Goal: Find specific page/section: Find specific page/section

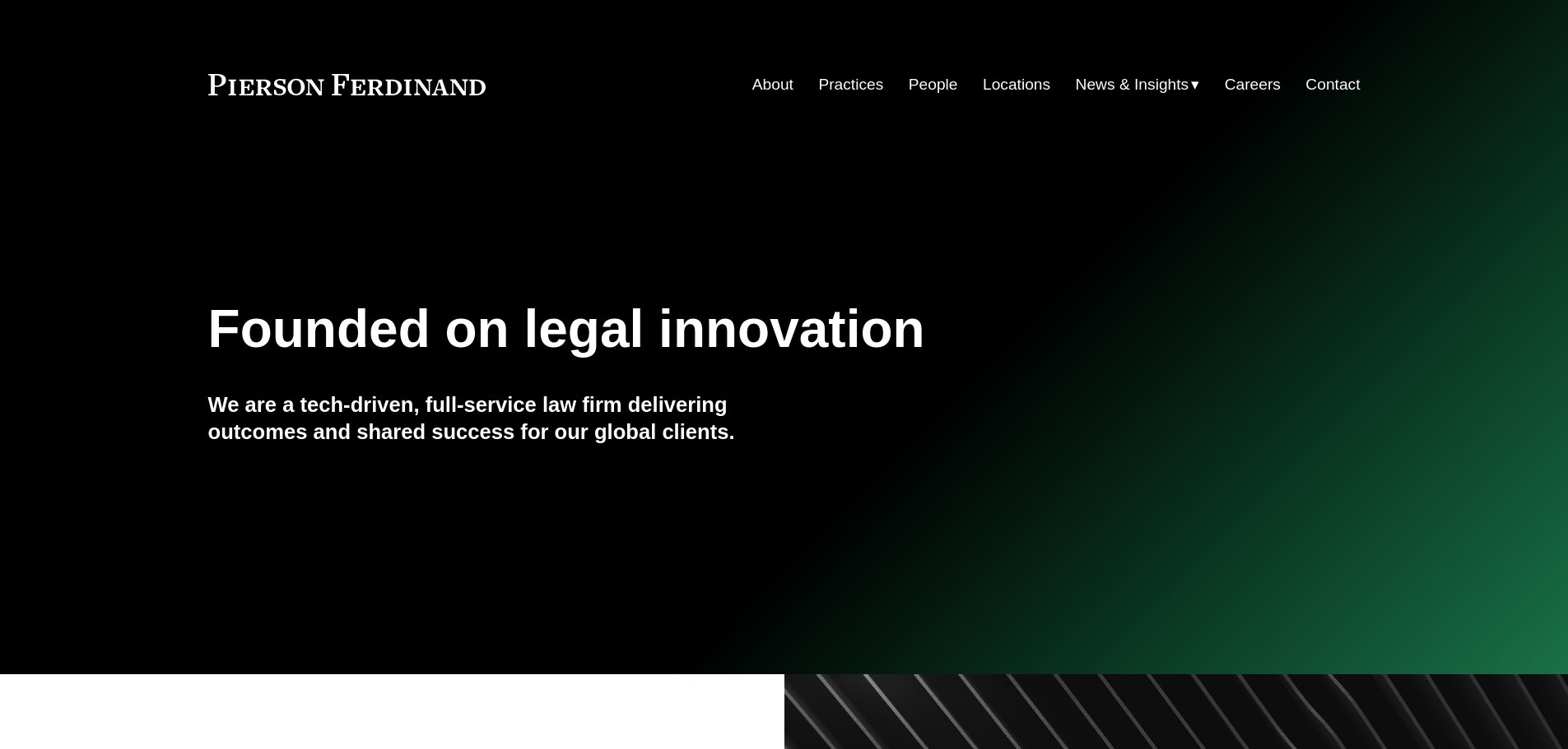
click at [930, 77] on div "Skip to Content About Practices People Locations" at bounding box center [784, 85] width 1568 height 97
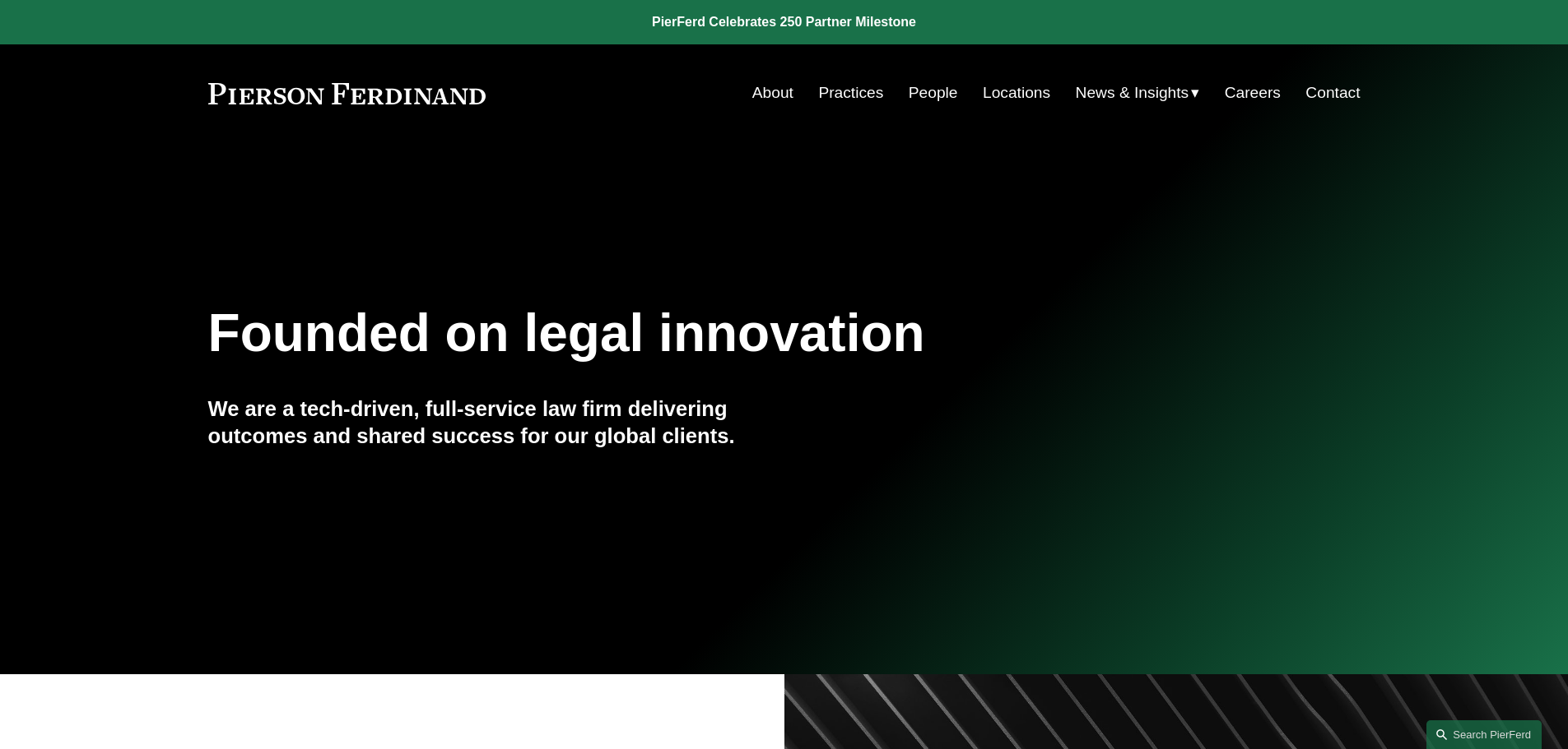
click at [927, 83] on link "People" at bounding box center [933, 92] width 49 height 32
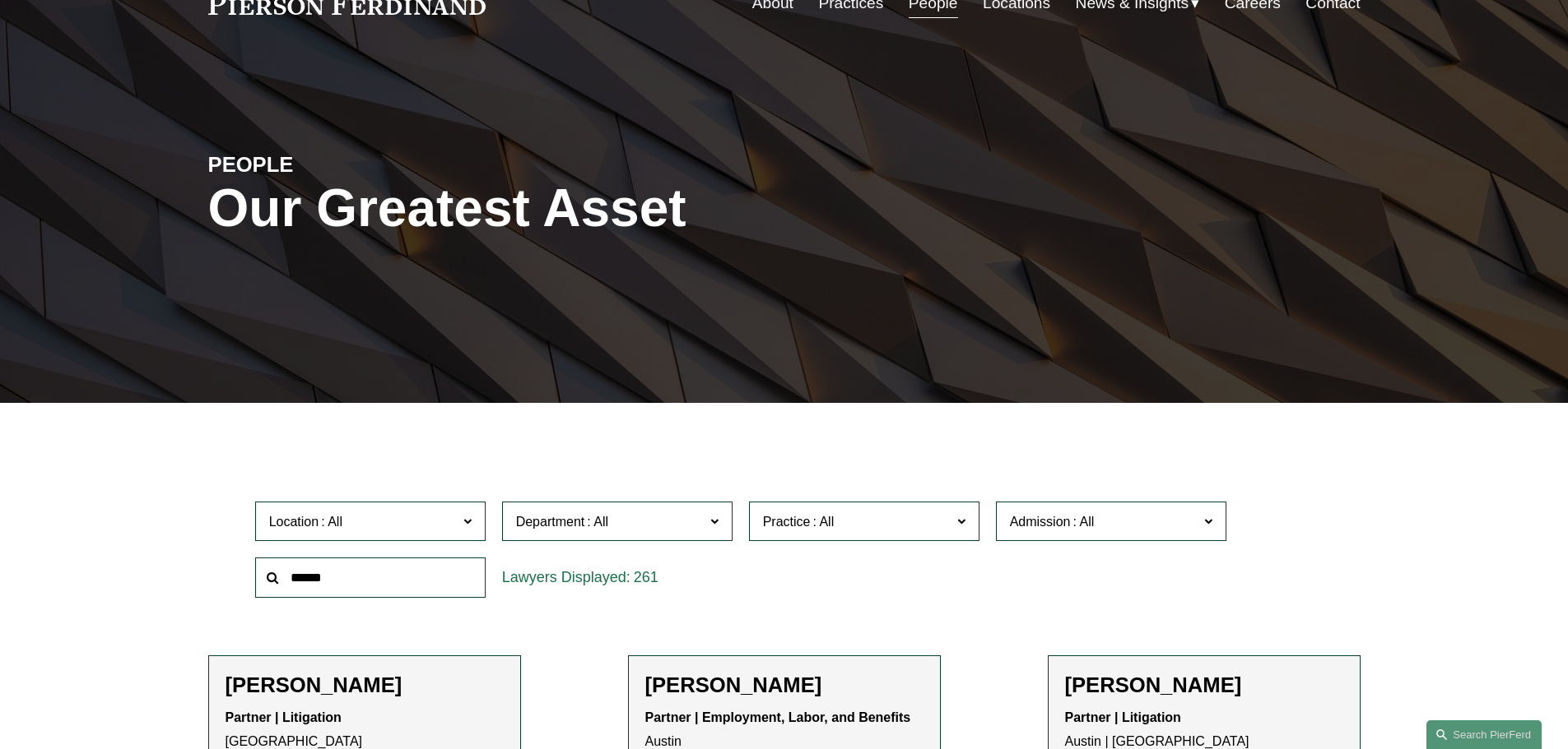
scroll to position [247, 0]
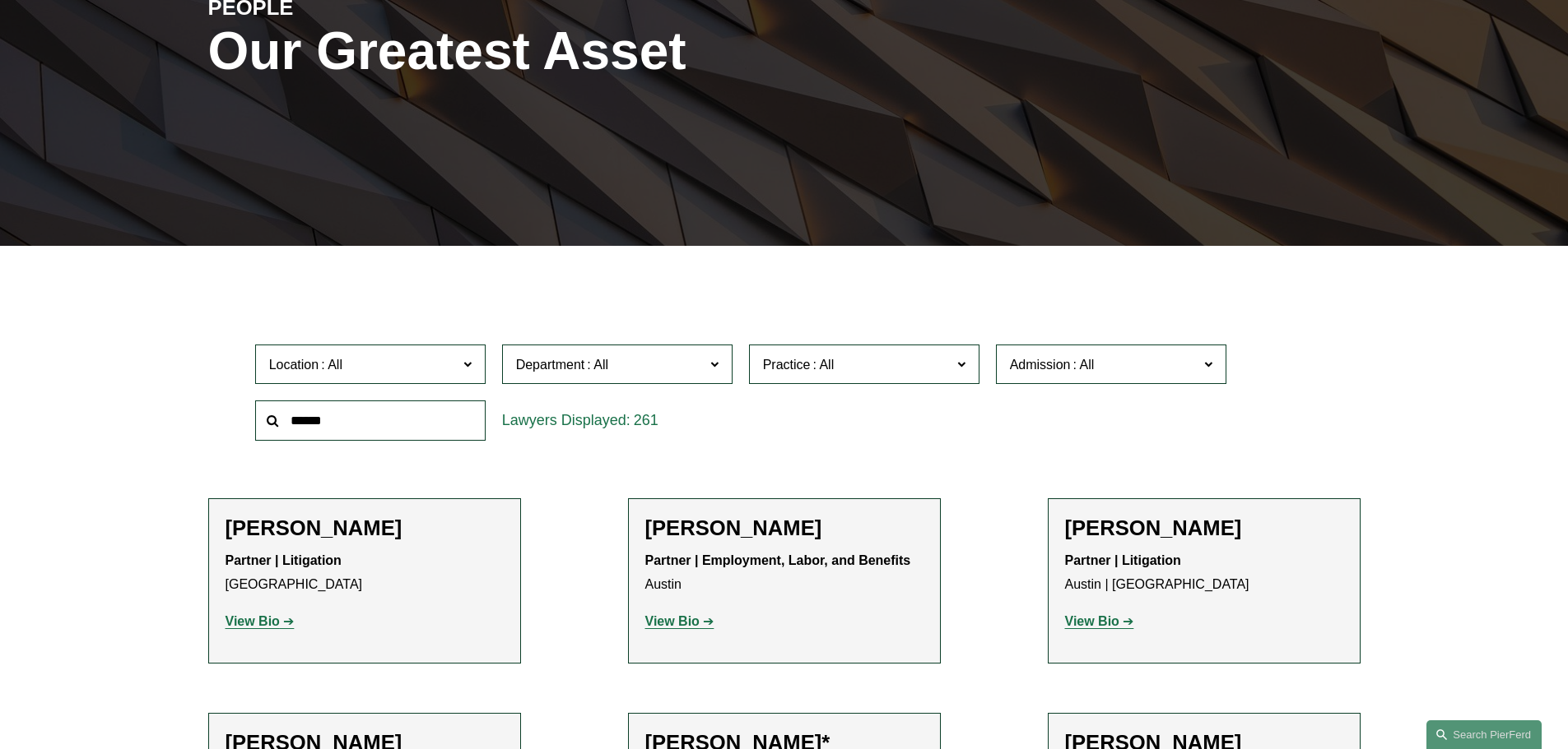
click at [470, 373] on span at bounding box center [467, 363] width 9 height 21
click at [0, 0] on link "London" at bounding box center [0, 0] width 0 height 0
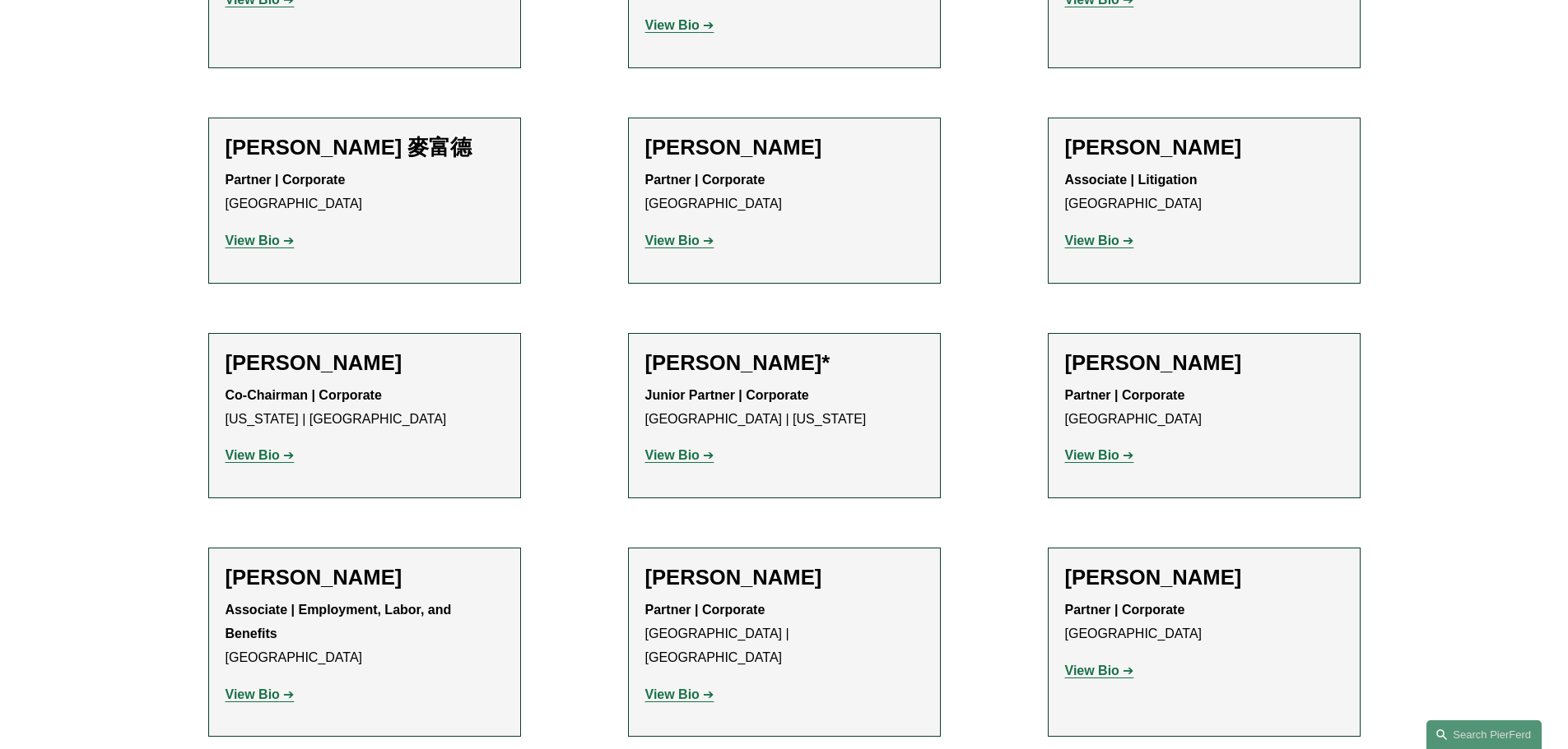
scroll to position [1892, 0]
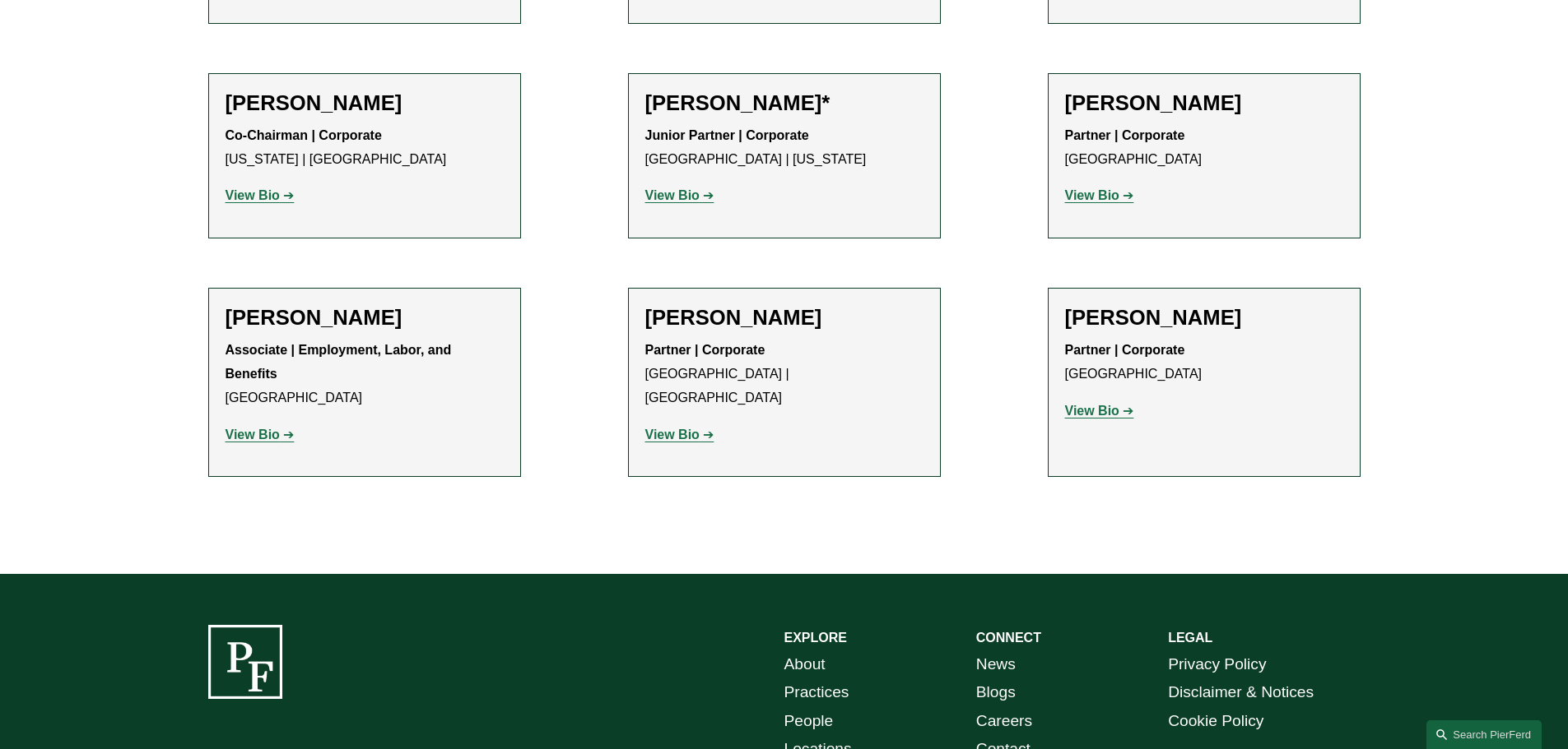
click at [239, 428] on strong "View Bio" at bounding box center [252, 435] width 54 height 14
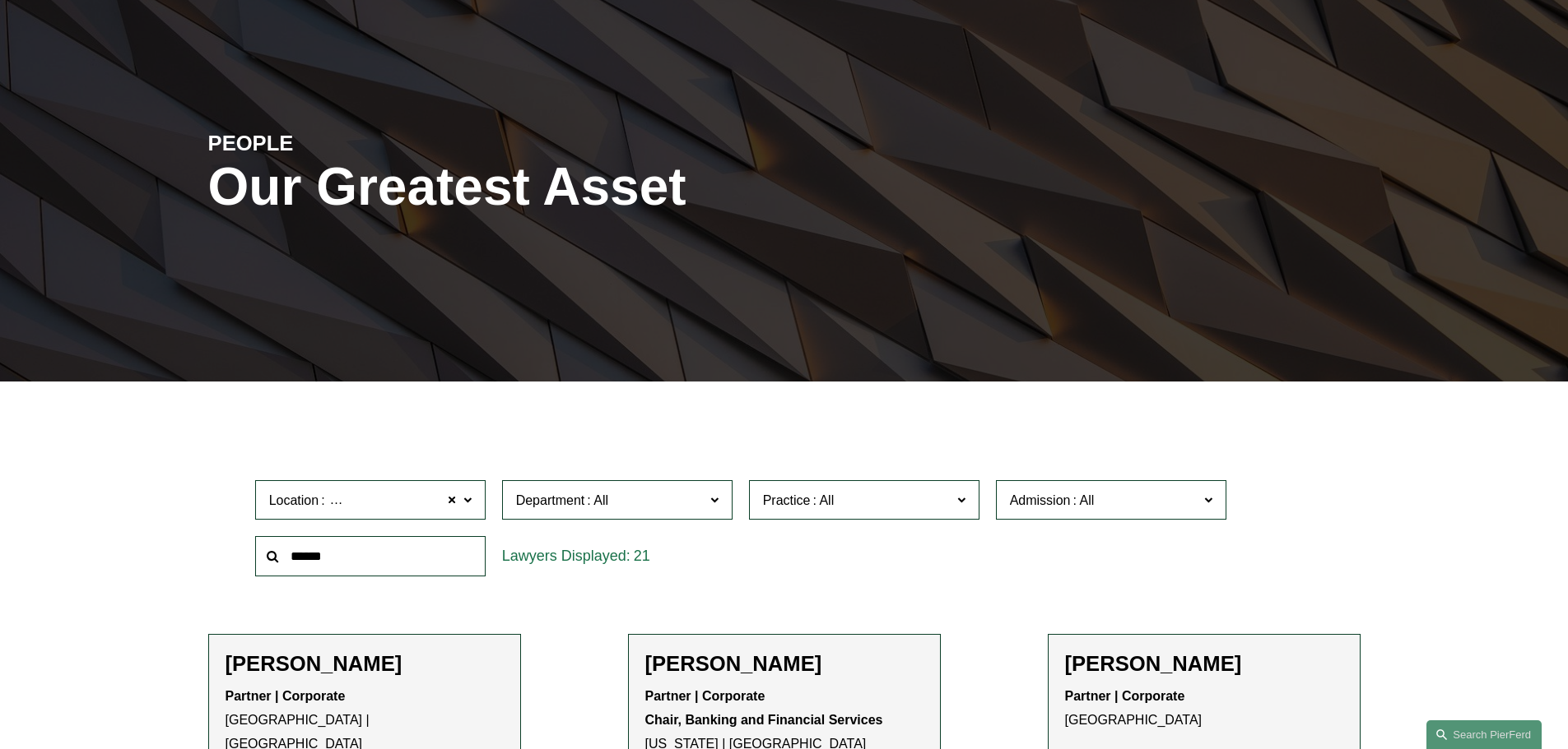
scroll to position [0, 0]
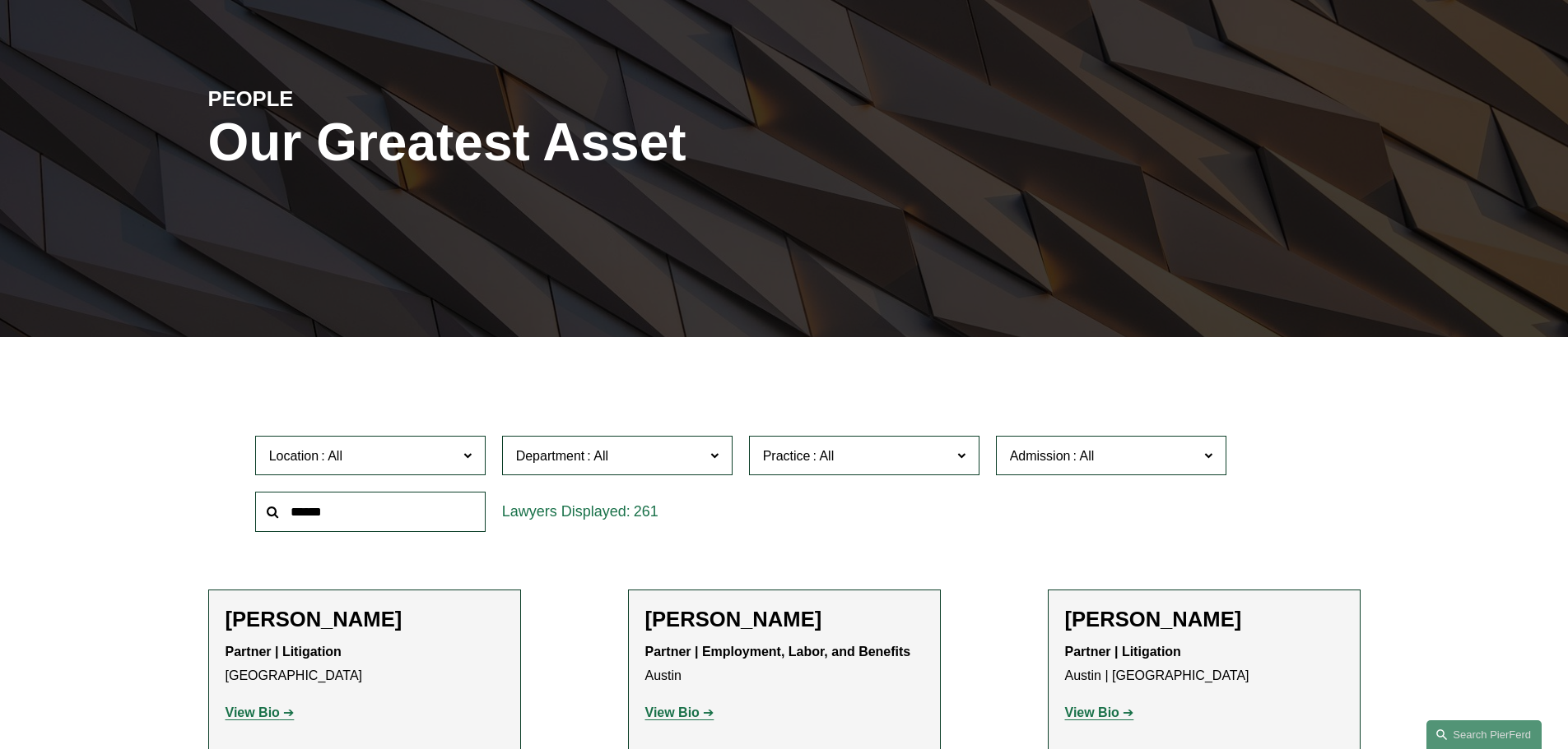
scroll to position [247, 0]
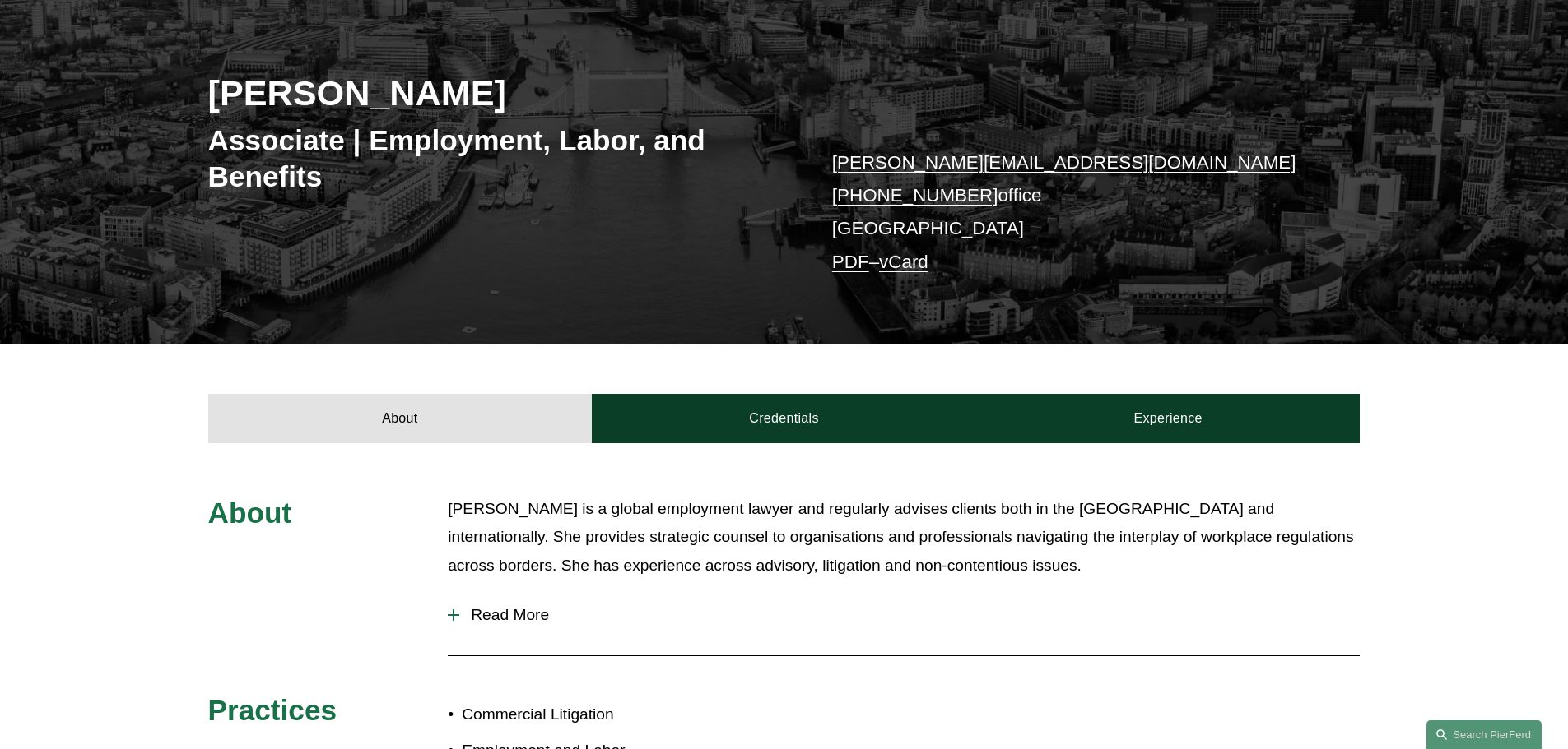
scroll to position [247, 0]
